Goal: Task Accomplishment & Management: Complete application form

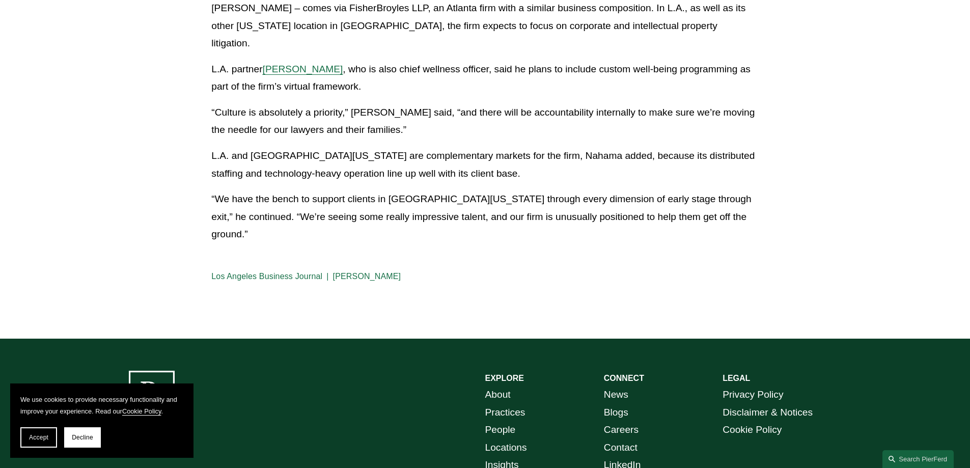
scroll to position [509, 0]
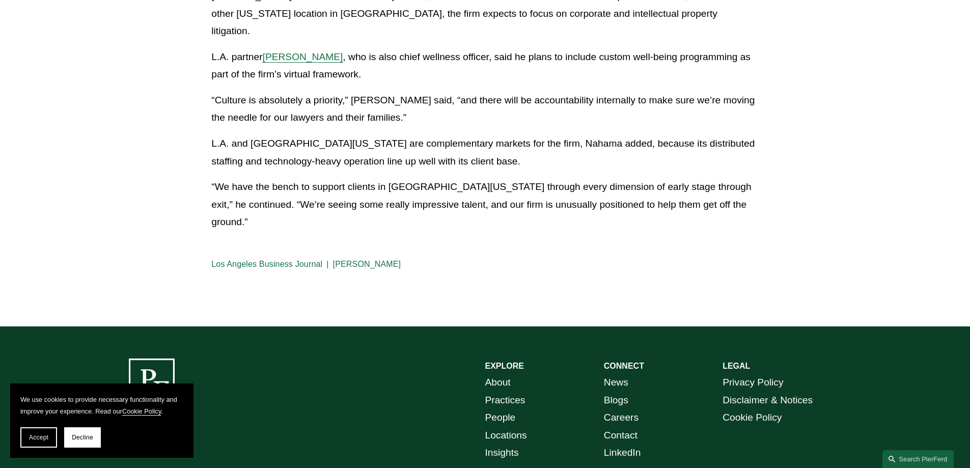
click at [630, 409] on link "Careers" at bounding box center [621, 418] width 35 height 18
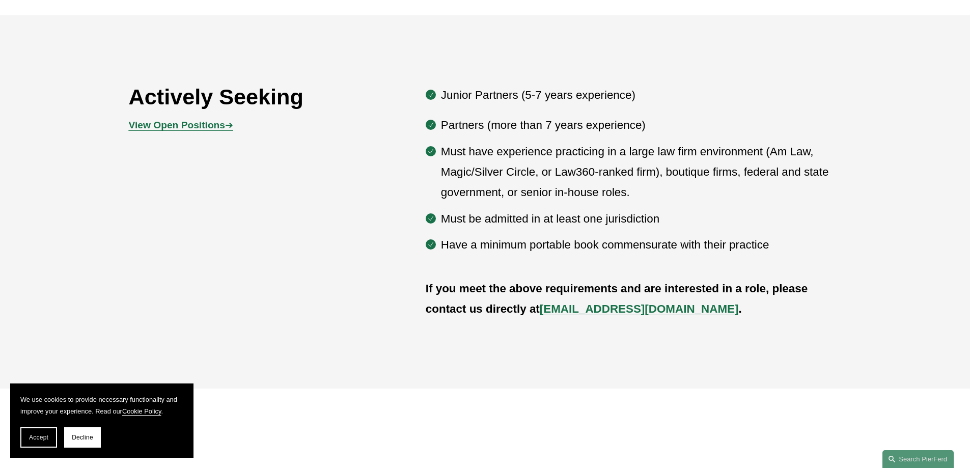
scroll to position [583, 0]
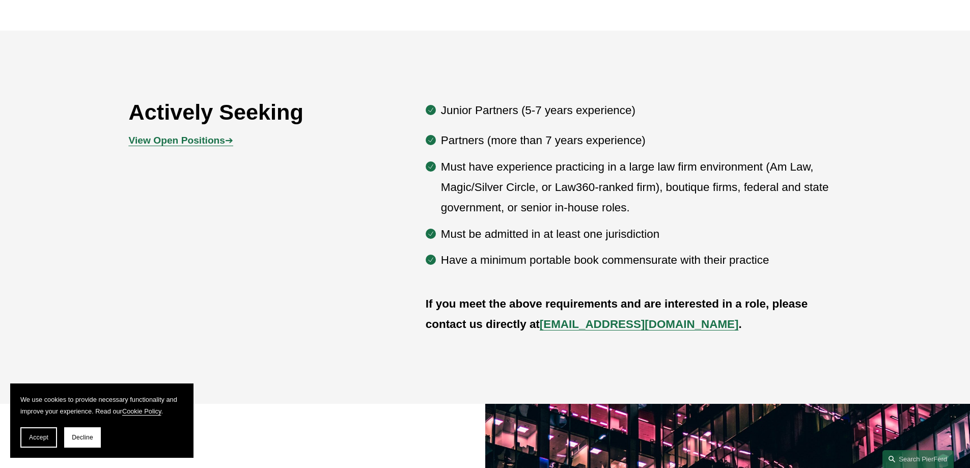
click at [200, 142] on strong "View Open Positions" at bounding box center [177, 140] width 96 height 11
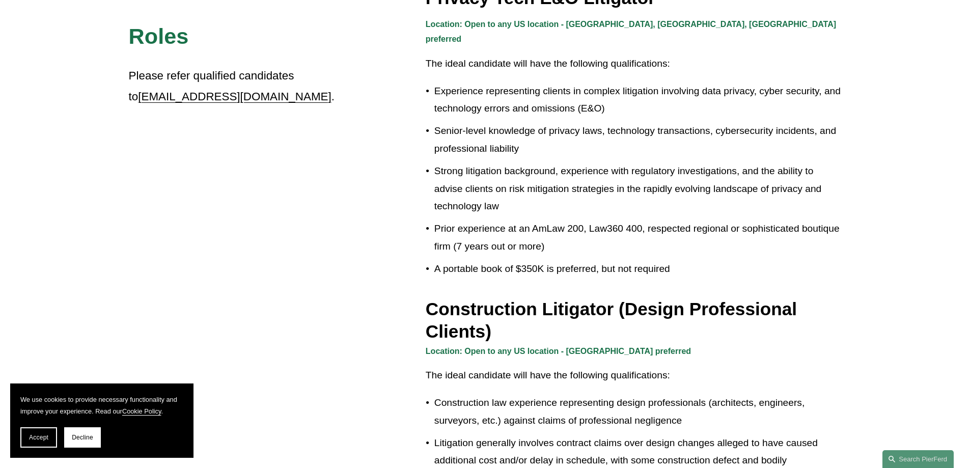
scroll to position [26, 0]
